Goal: Task Accomplishment & Management: Manage account settings

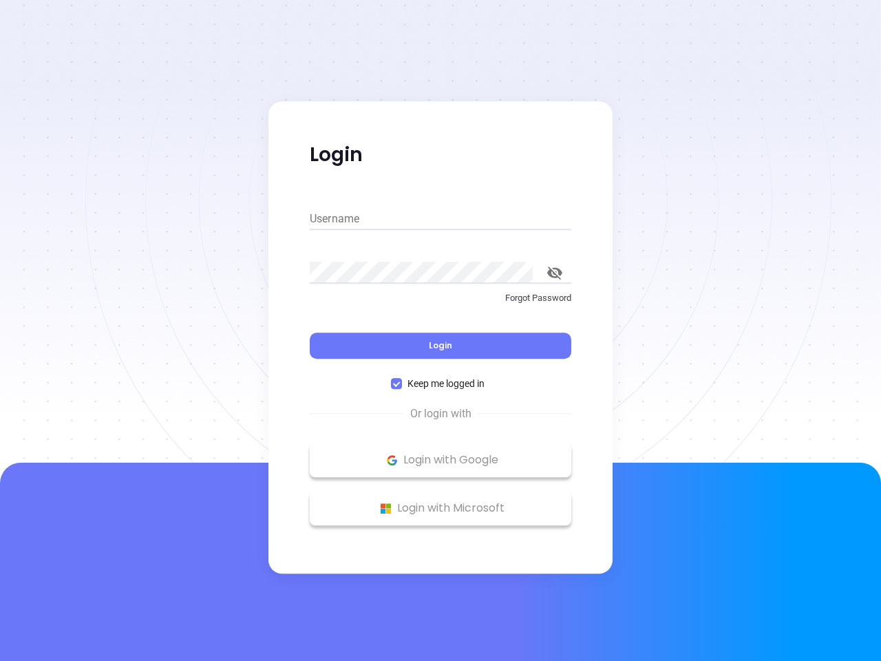
click at [441, 331] on div "Login" at bounding box center [441, 337] width 262 height 43
click at [441, 219] on input "Username" at bounding box center [441, 219] width 262 height 22
click at [555, 273] on icon "toggle password visibility" at bounding box center [554, 272] width 15 height 13
click at [441, 346] on span "Login" at bounding box center [440, 345] width 23 height 12
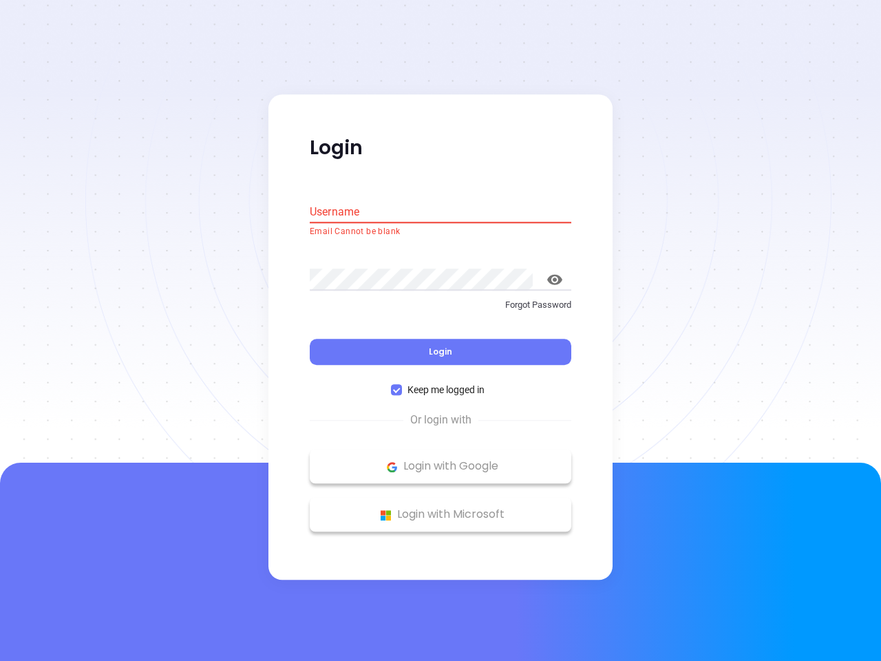
click at [441, 384] on span "Keep me logged in" at bounding box center [446, 390] width 88 height 15
click at [402, 385] on input "Keep me logged in" at bounding box center [396, 390] width 11 height 11
checkbox input "false"
click at [441, 460] on p "Login with Google" at bounding box center [441, 467] width 248 height 21
click at [441, 508] on p "Login with Microsoft" at bounding box center [441, 515] width 248 height 21
